Goal: Task Accomplishment & Management: Manage account settings

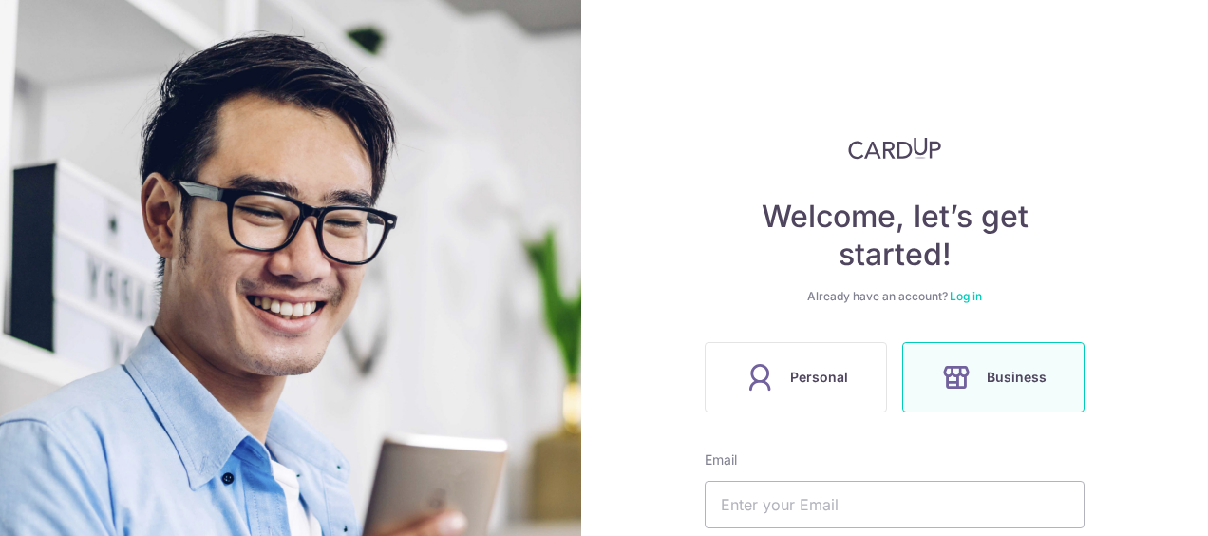
scroll to position [190, 0]
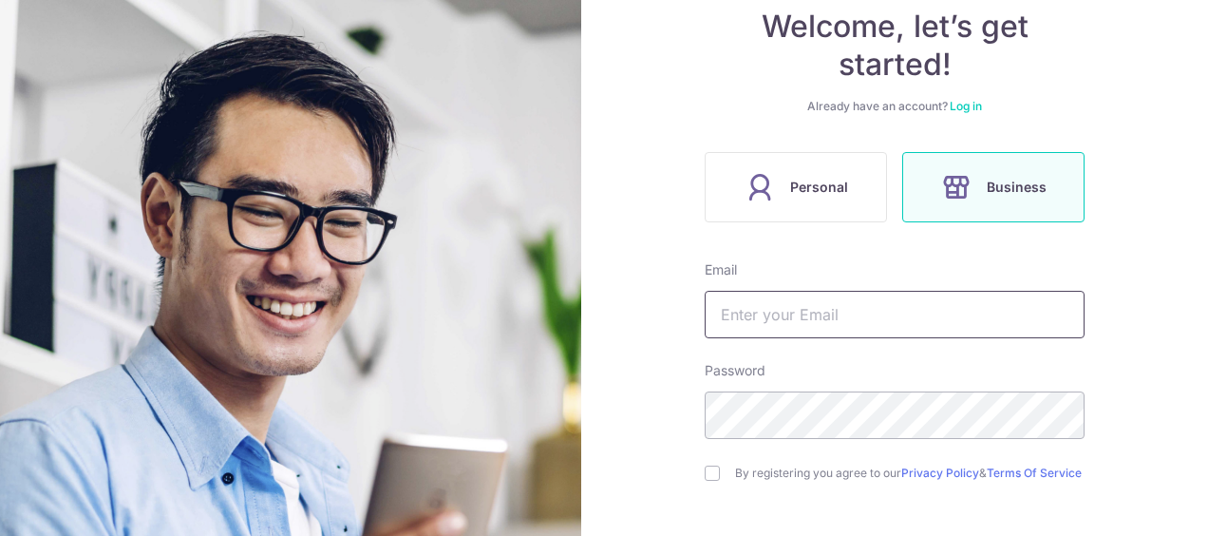
click at [844, 322] on input "text" at bounding box center [895, 314] width 380 height 47
type input "[PERSON_NAME][EMAIL_ADDRESS][PERSON_NAME]"
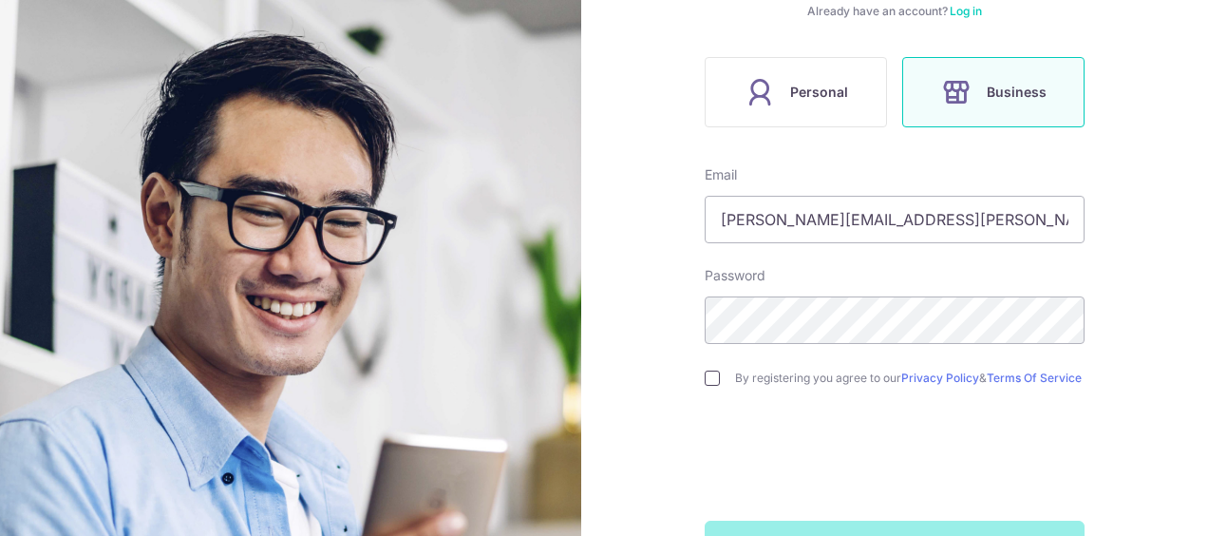
click at [706, 383] on input "checkbox" at bounding box center [712, 377] width 15 height 15
checkbox input "true"
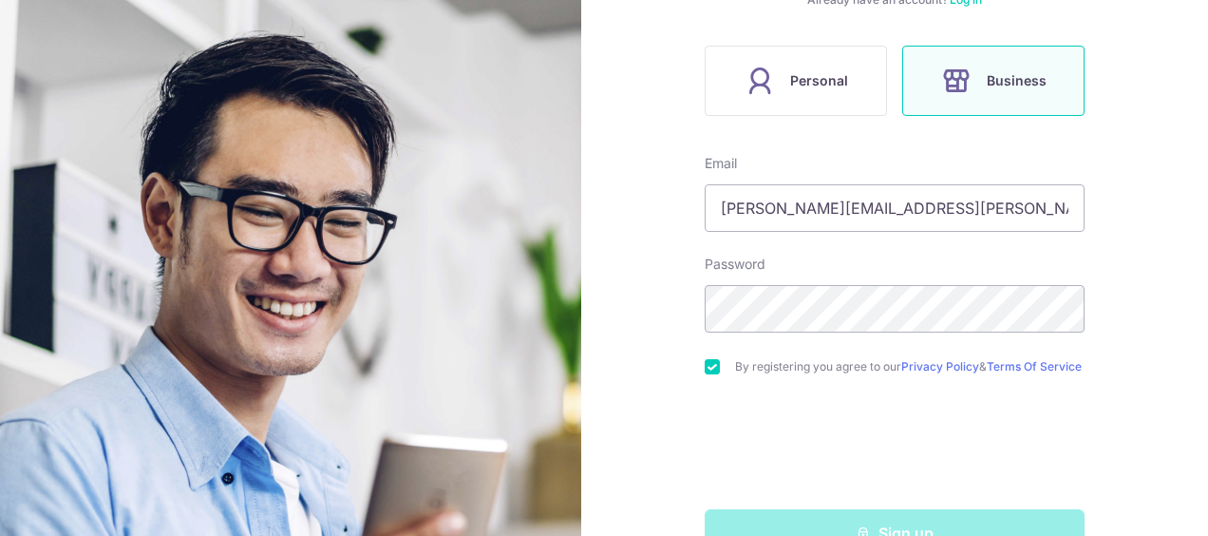
scroll to position [258, 0]
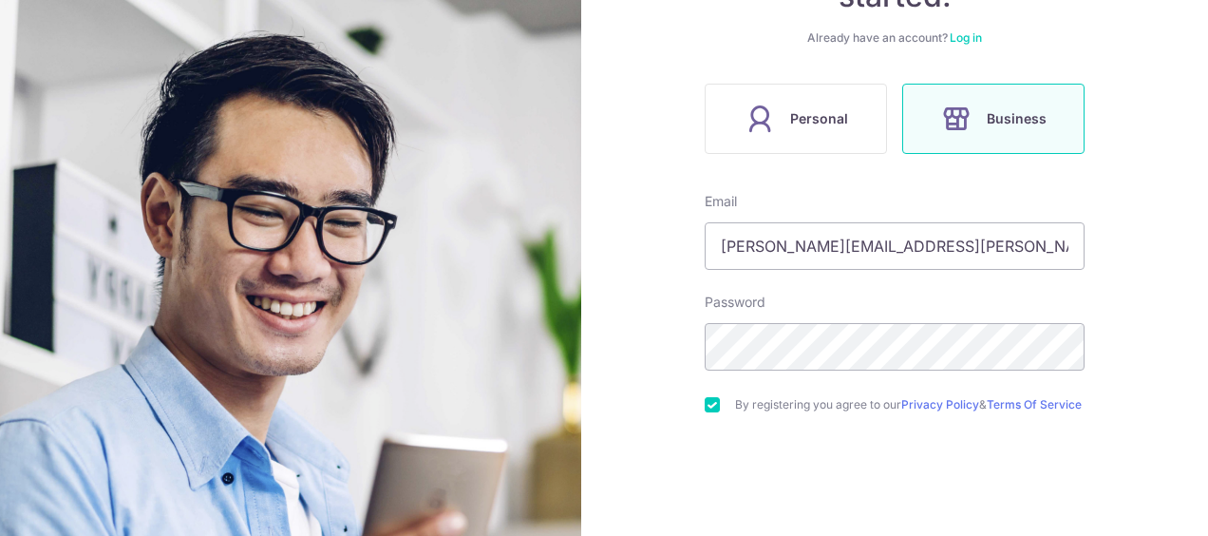
click at [965, 35] on link "Log in" at bounding box center [966, 37] width 32 height 14
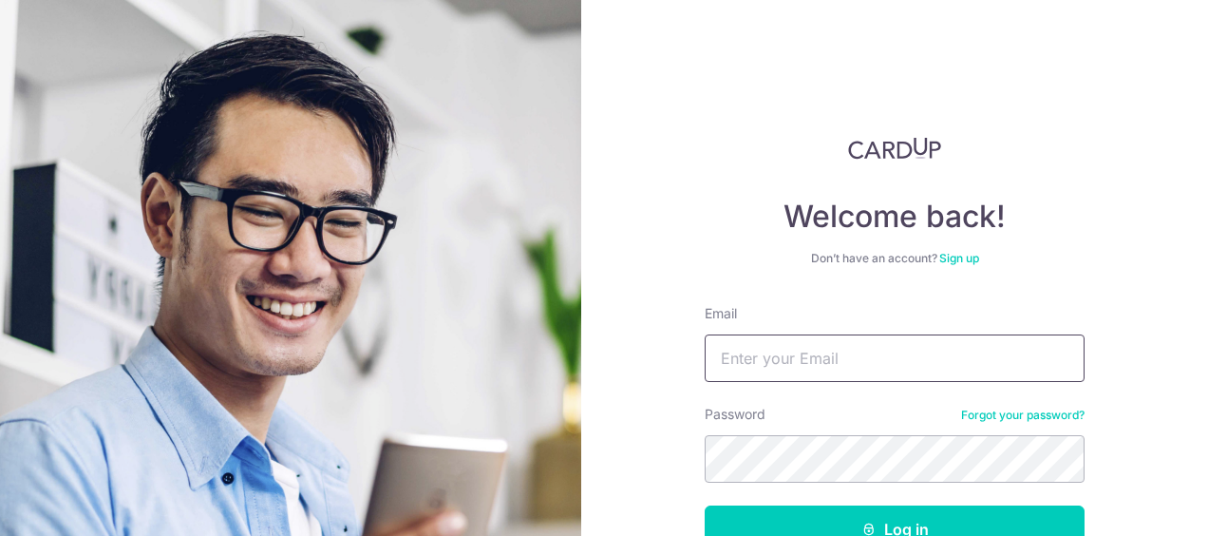
click at [794, 352] on input "Email" at bounding box center [895, 357] width 380 height 47
click at [777, 364] on input "[PERSON_NAME]#[PERSON_NAME][URL]" at bounding box center [895, 357] width 380 height 47
type input "[PERSON_NAME][EMAIL_ADDRESS][PERSON_NAME]"
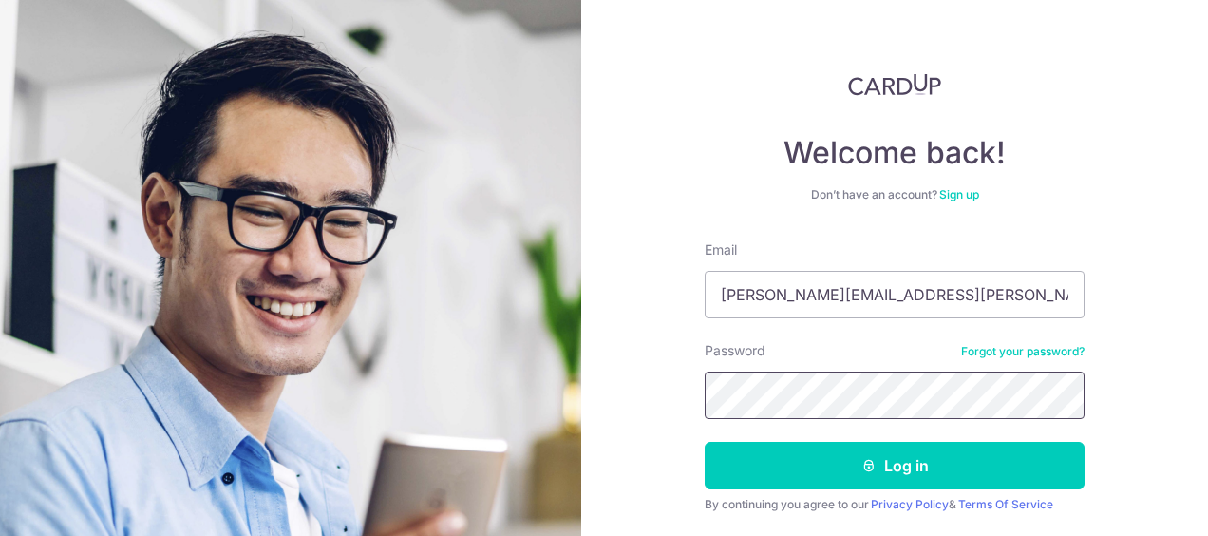
scroll to position [123, 0]
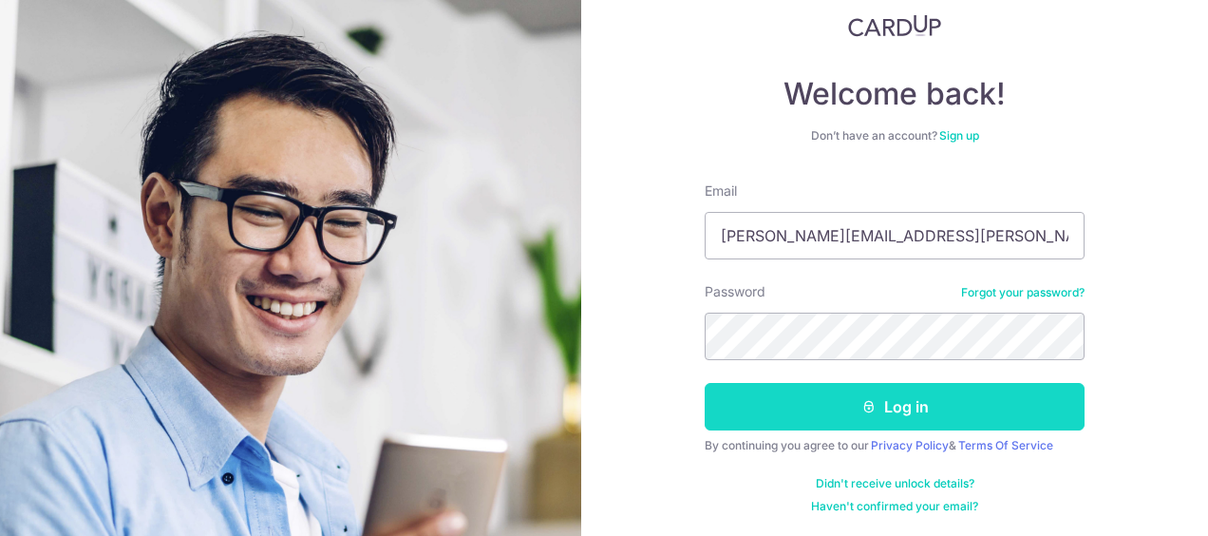
click at [838, 401] on button "Log in" at bounding box center [895, 406] width 380 height 47
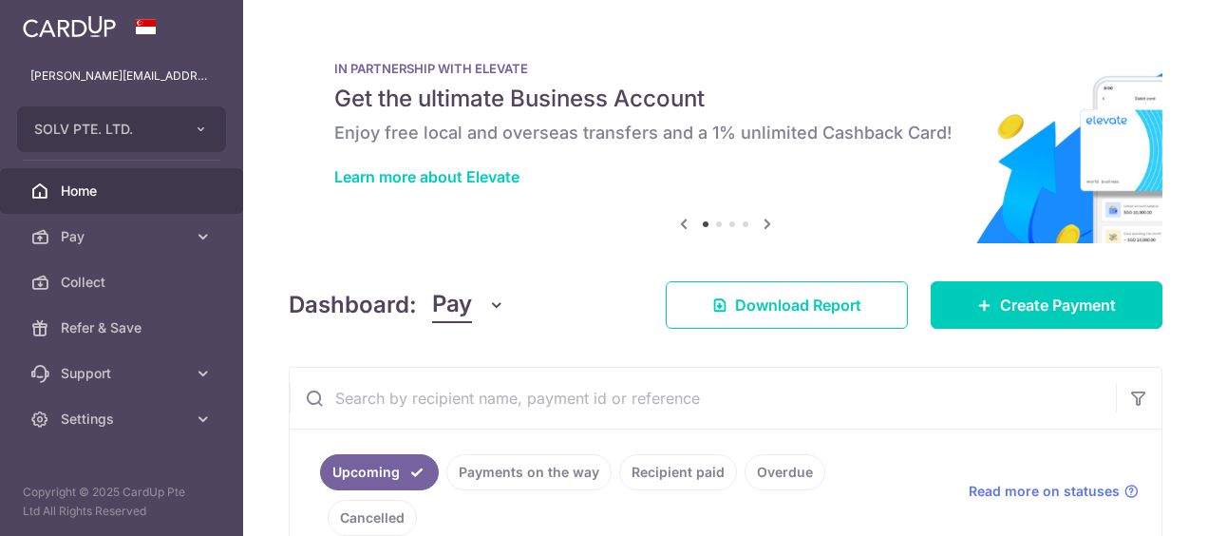
scroll to position [190, 0]
